Goal: Task Accomplishment & Management: Complete application form

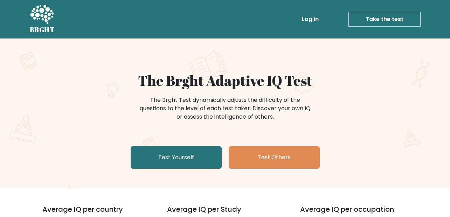
scroll to position [84, 0]
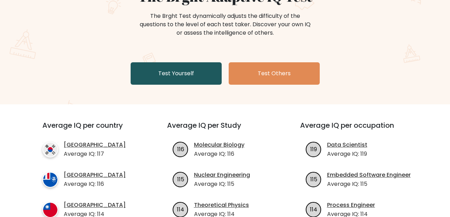
click at [210, 76] on link "Test Yourself" at bounding box center [176, 73] width 91 height 22
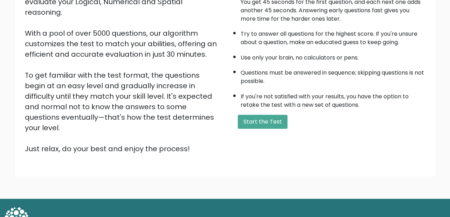
scroll to position [104, 0]
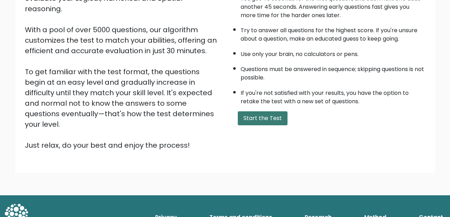
click at [255, 121] on button "Start the Test" at bounding box center [263, 118] width 50 height 14
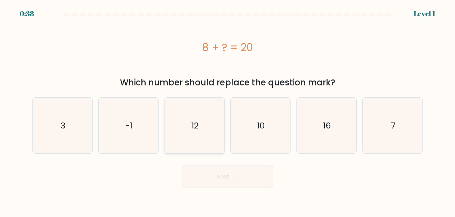
click at [201, 116] on icon "12" at bounding box center [195, 126] width 56 height 56
click at [227, 110] on input "c. 12" at bounding box center [227, 109] width 0 height 2
radio input "true"
click at [226, 173] on button "Next" at bounding box center [227, 177] width 91 height 22
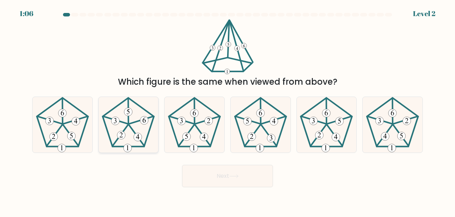
click at [121, 116] on icon at bounding box center [128, 125] width 56 height 56
click at [227, 110] on input "b." at bounding box center [227, 109] width 0 height 2
radio input "true"
click at [201, 180] on button "Next" at bounding box center [227, 176] width 91 height 22
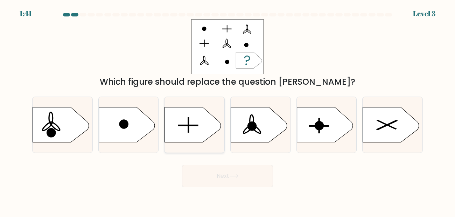
click at [183, 120] on icon at bounding box center [193, 124] width 56 height 35
click at [227, 110] on input "c." at bounding box center [227, 109] width 0 height 2
radio input "true"
click at [212, 176] on button "Next" at bounding box center [227, 176] width 91 height 22
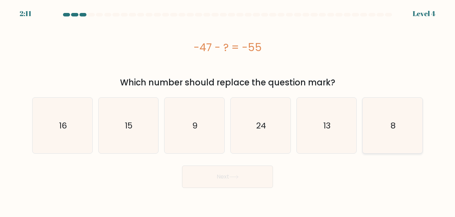
click at [378, 109] on icon "8" at bounding box center [393, 126] width 56 height 56
click at [228, 109] on input "f. 8" at bounding box center [227, 109] width 0 height 2
radio input "true"
click at [228, 176] on button "Next" at bounding box center [227, 177] width 91 height 22
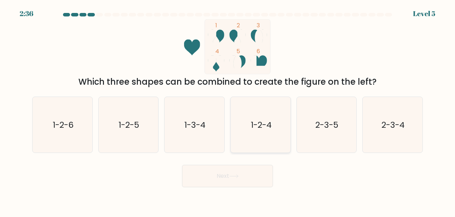
click at [268, 113] on icon "1-2-4" at bounding box center [261, 125] width 56 height 56
click at [228, 110] on input "d. 1-2-4" at bounding box center [227, 109] width 0 height 2
radio input "true"
click at [230, 186] on button "Next" at bounding box center [227, 176] width 91 height 22
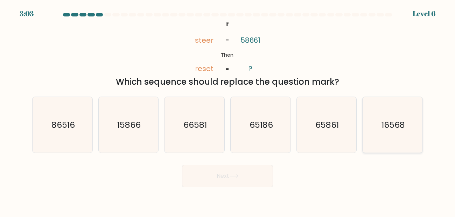
click at [398, 122] on text "16568" at bounding box center [392, 125] width 23 height 12
click at [228, 110] on input "f. 16568" at bounding box center [227, 109] width 0 height 2
radio input "true"
click at [246, 195] on body "3:02 Level 6 If" at bounding box center [227, 108] width 455 height 217
click at [238, 185] on button "Next" at bounding box center [227, 176] width 91 height 22
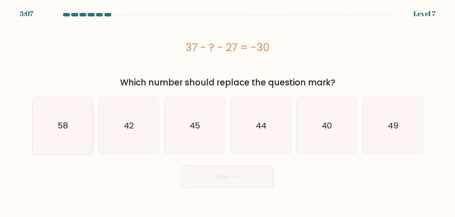
click at [57, 115] on icon "58" at bounding box center [63, 126] width 56 height 56
click at [227, 110] on input "a. 58" at bounding box center [227, 109] width 0 height 2
radio input "true"
click at [210, 175] on button "Next" at bounding box center [227, 177] width 91 height 22
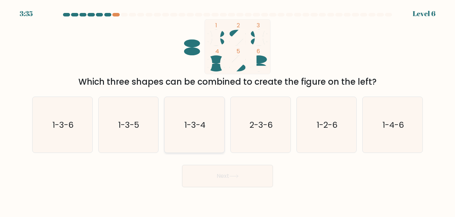
click at [197, 127] on text "1-3-4" at bounding box center [194, 125] width 21 height 12
click at [227, 110] on input "c. 1-3-4" at bounding box center [227, 109] width 0 height 2
radio input "true"
click at [227, 173] on button "Next" at bounding box center [227, 176] width 91 height 22
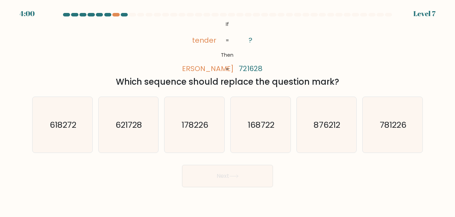
drag, startPoint x: 129, startPoint y: 128, endPoint x: 228, endPoint y: 178, distance: 111.3
click at [129, 129] on text "621728" at bounding box center [129, 125] width 27 height 12
click at [227, 110] on input "b. 621728" at bounding box center [227, 109] width 0 height 2
radio input "true"
click at [222, 181] on button "Next" at bounding box center [227, 176] width 91 height 22
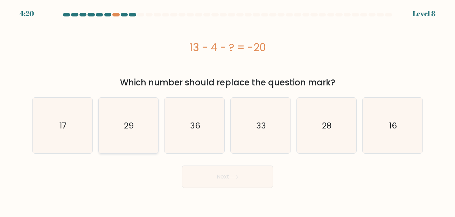
click at [118, 127] on icon "29" at bounding box center [128, 126] width 56 height 56
click at [227, 110] on input "b. 29" at bounding box center [227, 109] width 0 height 2
radio input "true"
click at [261, 181] on button "Next" at bounding box center [227, 177] width 91 height 22
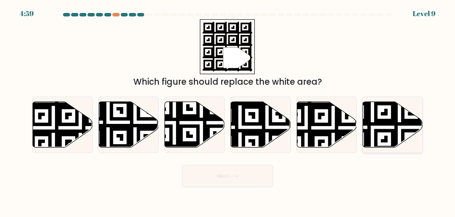
click at [387, 121] on icon at bounding box center [372, 100] width 108 height 108
click at [228, 110] on input "f." at bounding box center [227, 109] width 0 height 2
radio input "true"
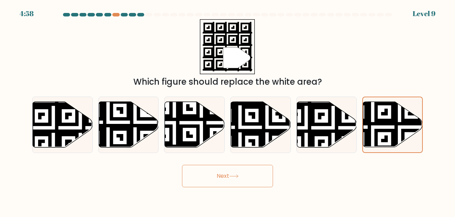
click at [237, 167] on button "Next" at bounding box center [227, 176] width 91 height 22
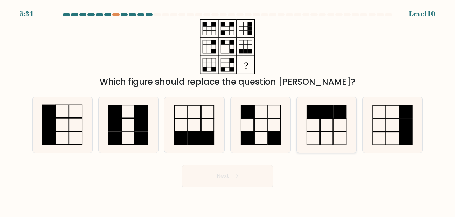
click at [321, 125] on icon at bounding box center [327, 125] width 56 height 56
click at [228, 110] on input "e." at bounding box center [227, 109] width 0 height 2
radio input "true"
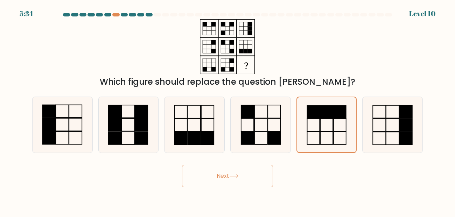
click at [231, 180] on button "Next" at bounding box center [227, 176] width 91 height 22
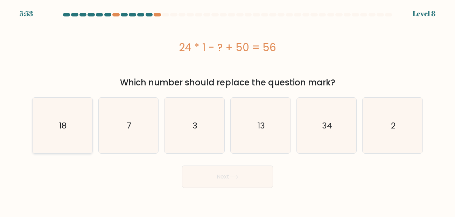
click at [73, 128] on icon "18" at bounding box center [63, 126] width 56 height 56
click at [227, 110] on input "a. 18" at bounding box center [227, 109] width 0 height 2
radio input "true"
click at [232, 177] on icon at bounding box center [234, 176] width 8 height 3
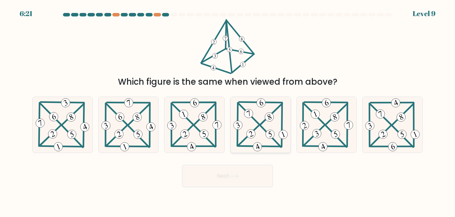
click at [260, 125] on 303 at bounding box center [270, 136] width 21 height 22
click at [228, 110] on input "d." at bounding box center [227, 109] width 0 height 2
radio input "true"
click at [240, 183] on button "Next" at bounding box center [227, 176] width 91 height 22
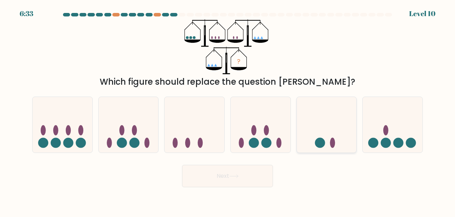
click at [329, 145] on icon at bounding box center [327, 124] width 60 height 49
click at [228, 110] on input "e." at bounding box center [227, 109] width 0 height 2
radio input "true"
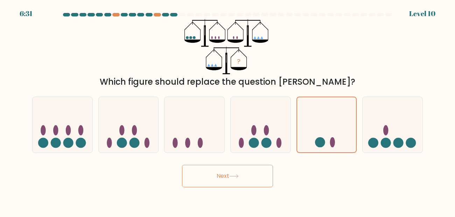
click at [229, 179] on button "Next" at bounding box center [227, 176] width 91 height 22
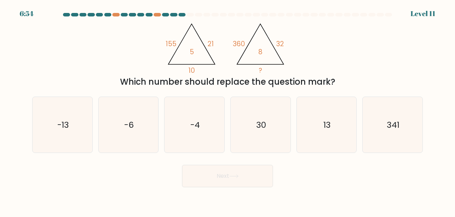
drag, startPoint x: 210, startPoint y: 114, endPoint x: 231, endPoint y: 188, distance: 76.2
click at [210, 115] on icon "-4" at bounding box center [195, 125] width 56 height 56
click at [227, 110] on input "c. -4" at bounding box center [227, 109] width 0 height 2
radio input "true"
click at [228, 177] on button "Next" at bounding box center [227, 176] width 91 height 22
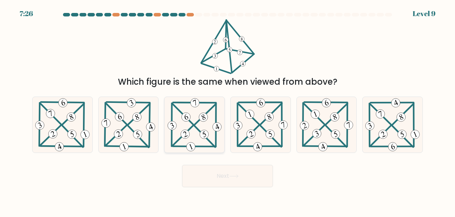
drag, startPoint x: 129, startPoint y: 121, endPoint x: 174, endPoint y: 150, distance: 53.5
click at [129, 121] on icon at bounding box center [128, 125] width 56 height 56
click at [227, 110] on input "b." at bounding box center [227, 109] width 0 height 2
radio input "true"
click at [227, 168] on button "Next" at bounding box center [227, 176] width 91 height 22
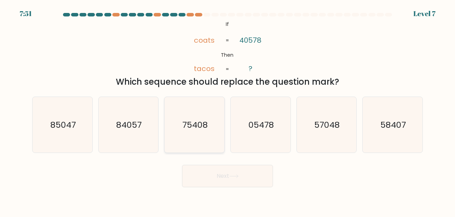
click at [190, 128] on text "75408" at bounding box center [195, 125] width 26 height 12
click at [227, 110] on input "c. 75408" at bounding box center [227, 109] width 0 height 2
radio input "true"
click at [224, 172] on button "Next" at bounding box center [227, 176] width 91 height 22
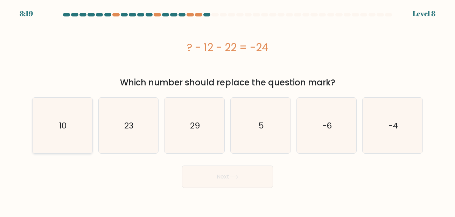
click at [77, 121] on icon "10" at bounding box center [63, 126] width 56 height 56
click at [227, 110] on input "a. 10" at bounding box center [227, 109] width 0 height 2
radio input "true"
click at [214, 182] on button "Next" at bounding box center [227, 177] width 91 height 22
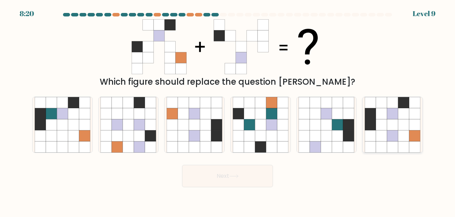
click at [404, 130] on icon at bounding box center [403, 135] width 11 height 11
click at [228, 110] on input "f." at bounding box center [227, 109] width 0 height 2
radio input "true"
click at [248, 176] on button "Next" at bounding box center [227, 176] width 91 height 22
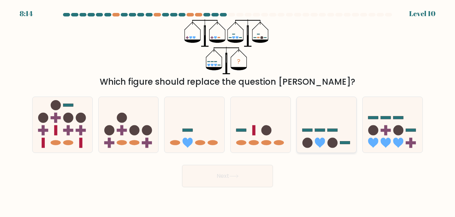
click at [317, 131] on rect at bounding box center [320, 130] width 10 height 3
click at [228, 110] on input "e." at bounding box center [227, 109] width 0 height 2
radio input "true"
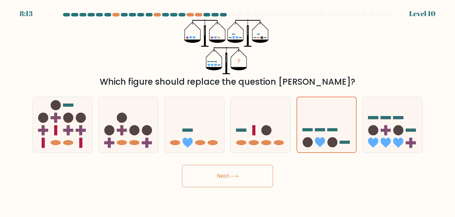
click at [260, 177] on button "Next" at bounding box center [227, 176] width 91 height 22
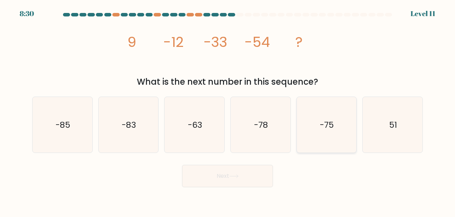
click at [335, 111] on icon "-75" at bounding box center [327, 125] width 56 height 56
click at [228, 110] on input "e. -75" at bounding box center [227, 109] width 0 height 2
radio input "true"
click at [233, 177] on icon at bounding box center [233, 176] width 9 height 4
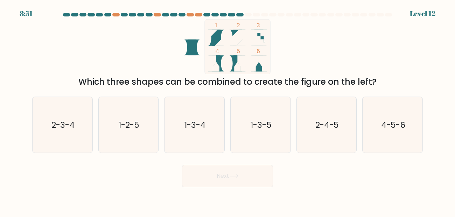
drag, startPoint x: 376, startPoint y: 124, endPoint x: 291, endPoint y: 182, distance: 103.2
click at [374, 126] on icon "4-5-6" at bounding box center [393, 125] width 56 height 56
click at [228, 110] on input "f. 4-5-6" at bounding box center [227, 109] width 0 height 2
radio input "true"
click at [252, 188] on body "8:51 Level 12" at bounding box center [227, 108] width 455 height 217
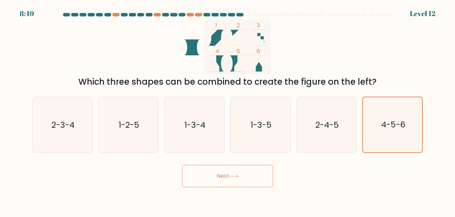
click at [251, 185] on button "Next" at bounding box center [227, 176] width 91 height 22
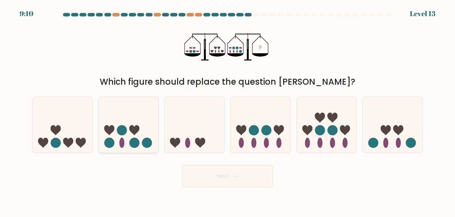
click at [134, 146] on circle at bounding box center [134, 143] width 10 height 10
click at [227, 110] on input "b." at bounding box center [227, 109] width 0 height 2
radio input "true"
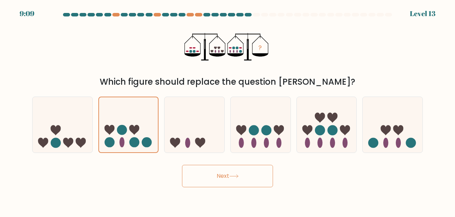
click at [241, 186] on button "Next" at bounding box center [227, 176] width 91 height 22
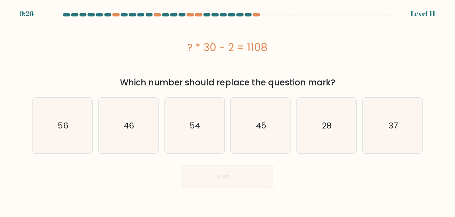
drag, startPoint x: 391, startPoint y: 125, endPoint x: 317, endPoint y: 167, distance: 85.6
click at [390, 126] on text "37" at bounding box center [392, 126] width 9 height 12
click at [249, 179] on button "Next" at bounding box center [227, 177] width 91 height 22
click at [227, 93] on div "a. 56 b. 46 c." at bounding box center [227, 123] width 396 height 62
drag, startPoint x: 411, startPoint y: 135, endPoint x: 387, endPoint y: 140, distance: 24.0
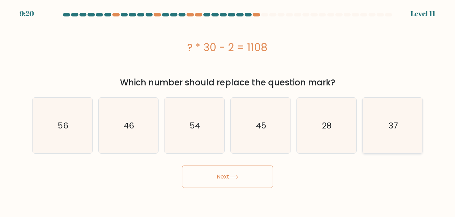
click at [409, 136] on icon "37" at bounding box center [393, 126] width 56 height 56
click at [228, 110] on input "f. 37" at bounding box center [227, 109] width 0 height 2
radio input "true"
click at [231, 174] on button "Next" at bounding box center [227, 177] width 91 height 22
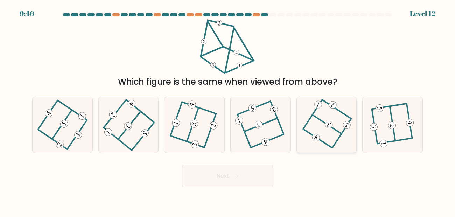
click at [342, 122] on icon at bounding box center [326, 125] width 43 height 44
click at [228, 110] on input "e." at bounding box center [227, 109] width 0 height 2
radio input "true"
click at [243, 182] on button "Next" at bounding box center [227, 176] width 91 height 22
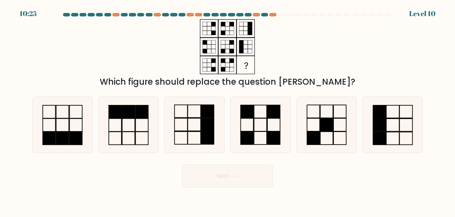
drag, startPoint x: 427, startPoint y: 14, endPoint x: 345, endPoint y: 73, distance: 101.1
click at [427, 15] on form at bounding box center [227, 100] width 455 height 174
click at [341, 73] on div "Which figure should replace the question [PERSON_NAME]?" at bounding box center [227, 53] width 399 height 69
